Goal: Check status: Check status

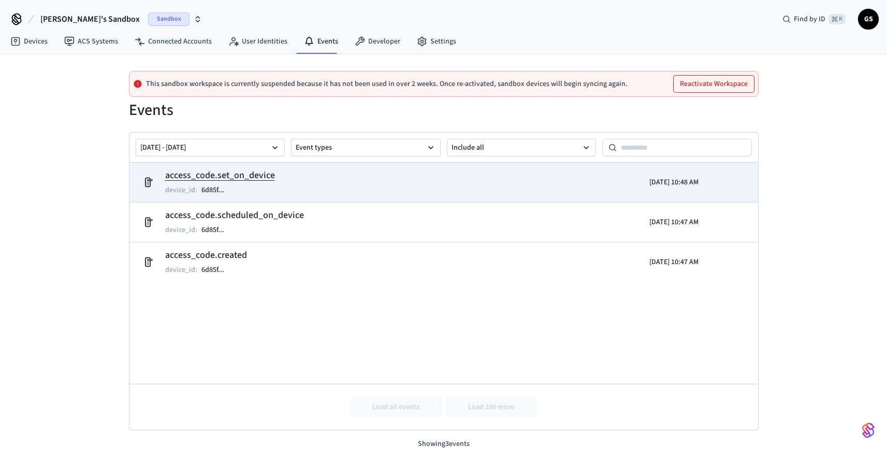
click at [229, 169] on h2 "access_code.set_on_device" at bounding box center [220, 175] width 110 height 14
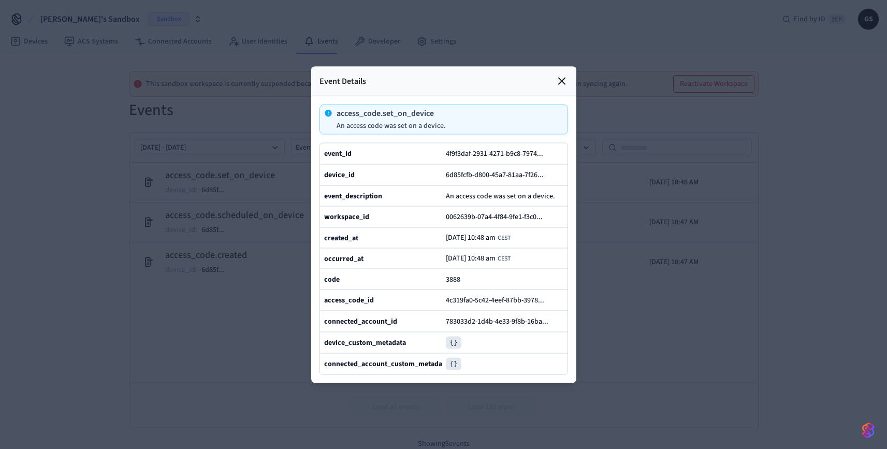
scroll to position [1, 0]
click at [630, 293] on div at bounding box center [443, 224] width 887 height 449
click at [558, 75] on icon at bounding box center [561, 81] width 12 height 12
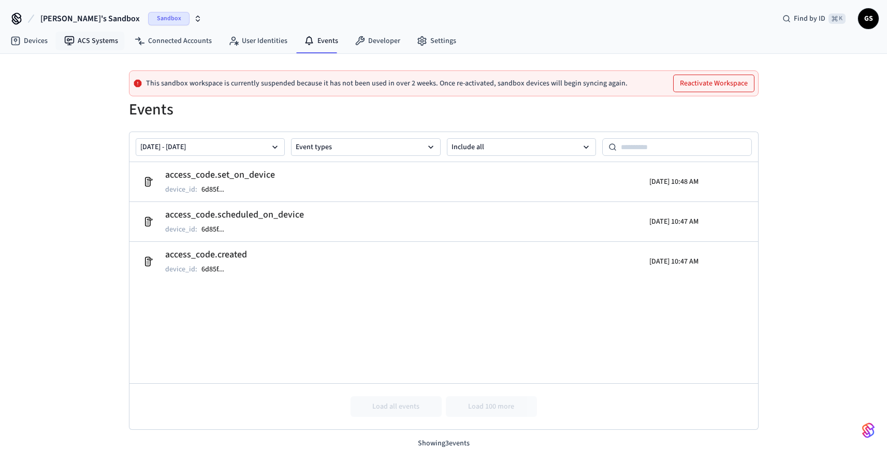
click at [39, 31] on nav "Devices ACS Systems Connected Accounts User Identities Events Developer Settings" at bounding box center [233, 42] width 462 height 24
click at [31, 42] on link "Devices" at bounding box center [29, 41] width 54 height 19
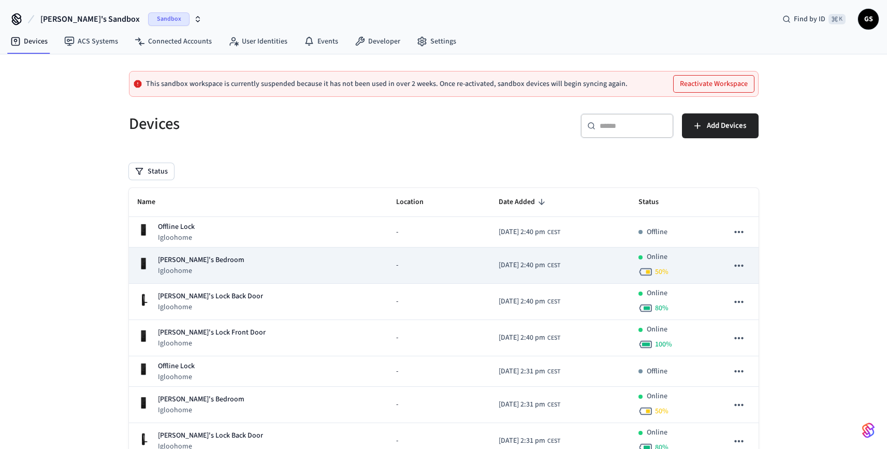
click at [206, 255] on p "[PERSON_NAME]'s Bedroom" at bounding box center [201, 260] width 86 height 11
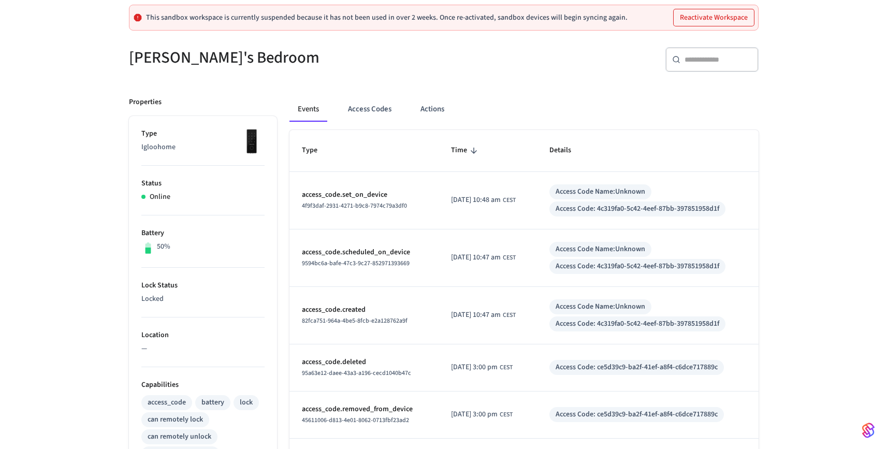
scroll to position [119, 0]
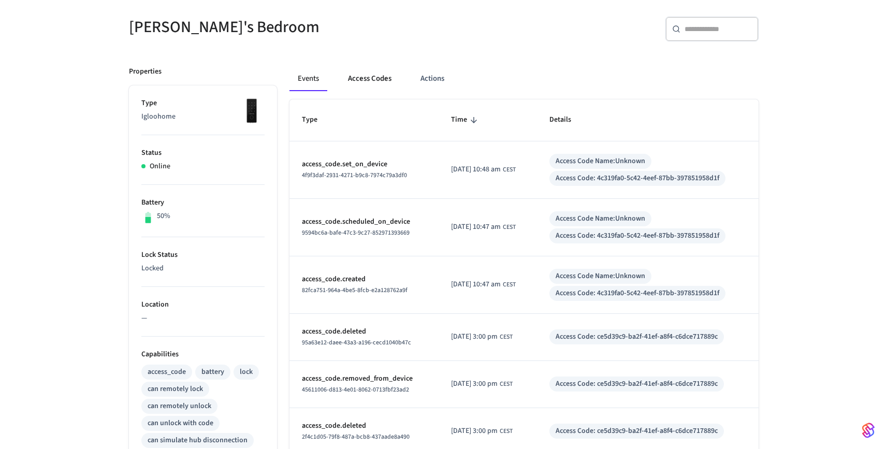
click at [373, 76] on button "Access Codes" at bounding box center [370, 78] width 60 height 25
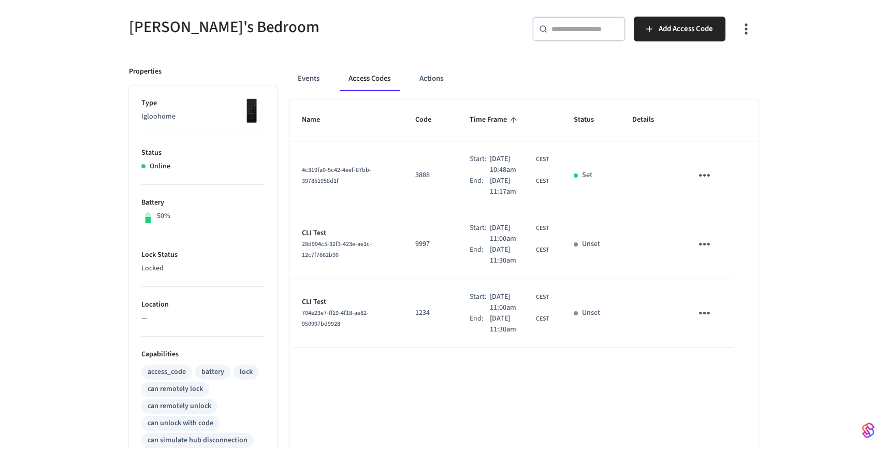
click at [415, 173] on p "3888" at bounding box center [430, 175] width 30 height 11
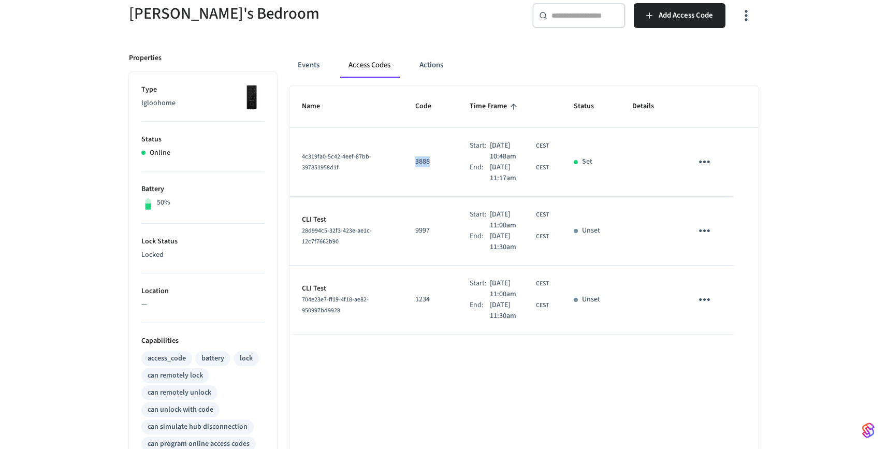
scroll to position [137, 0]
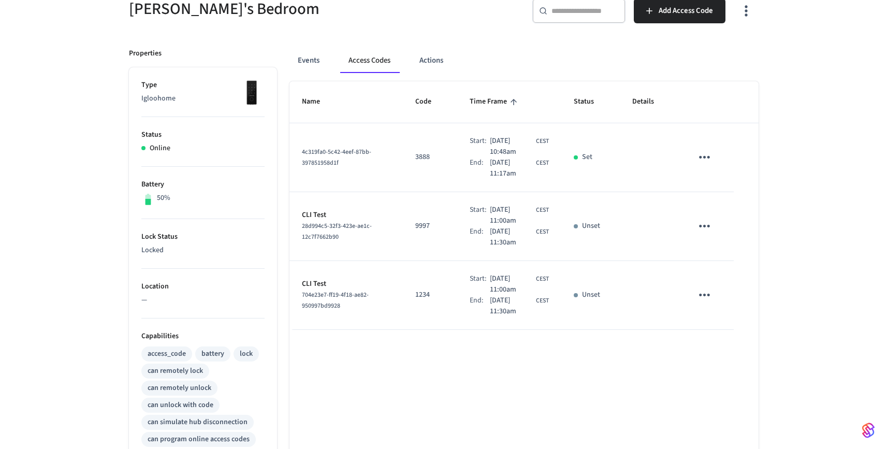
click at [360, 179] on td "4c319fa0-5c42-4eef-87bb-397851958d1f" at bounding box center [346, 157] width 114 height 69
click at [435, 69] on button "Actions" at bounding box center [431, 60] width 40 height 25
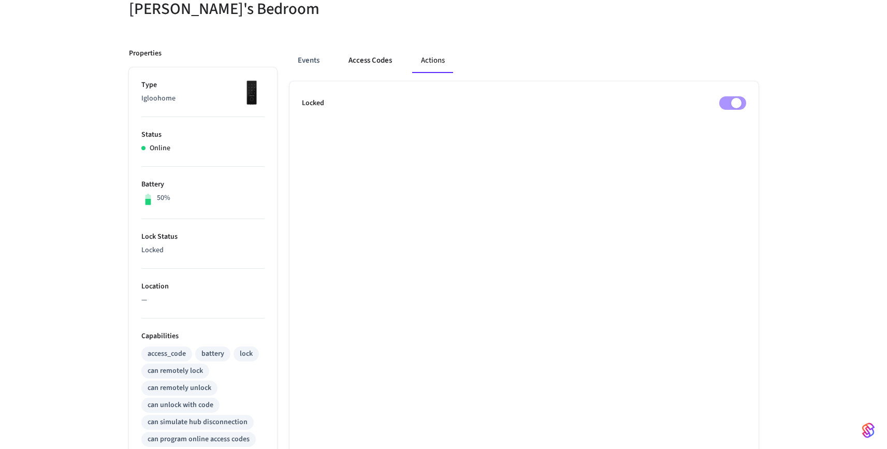
click at [387, 56] on button "Access Codes" at bounding box center [370, 60] width 60 height 25
